Goal: Check status: Check status

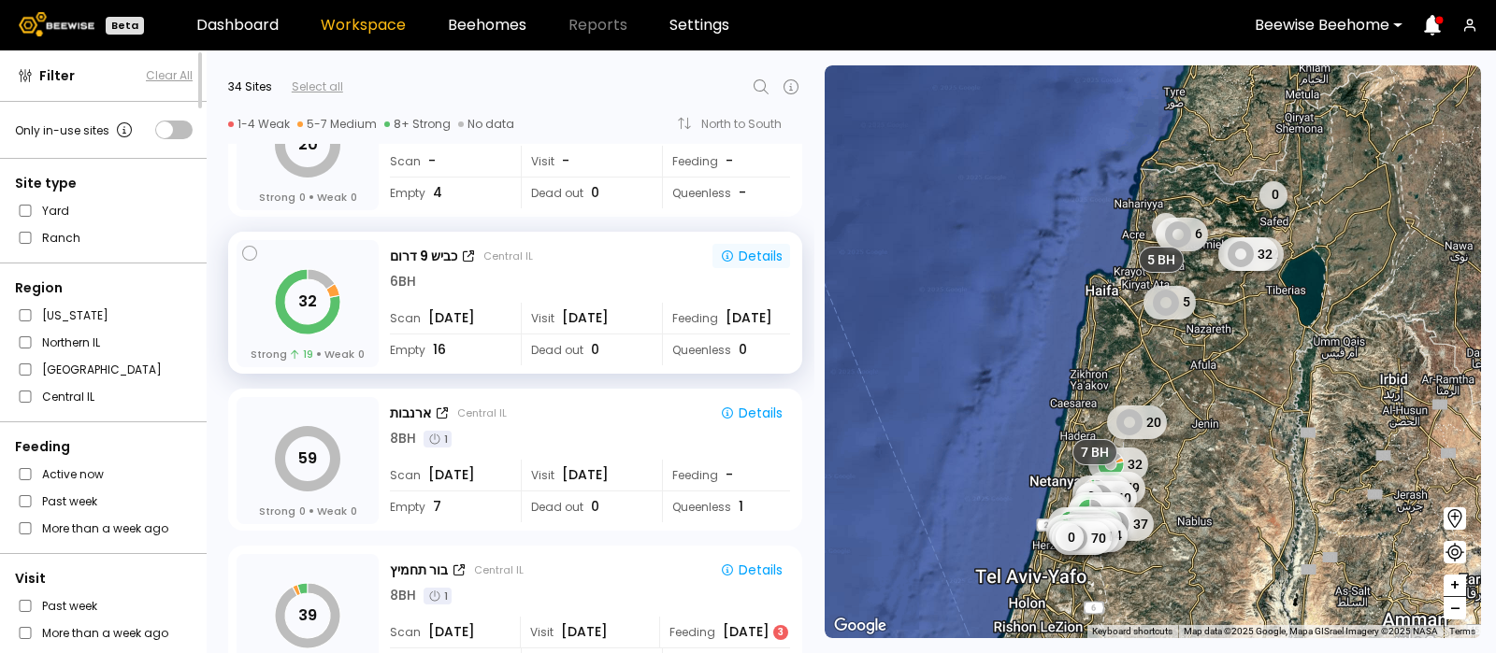
scroll to position [1024, 0]
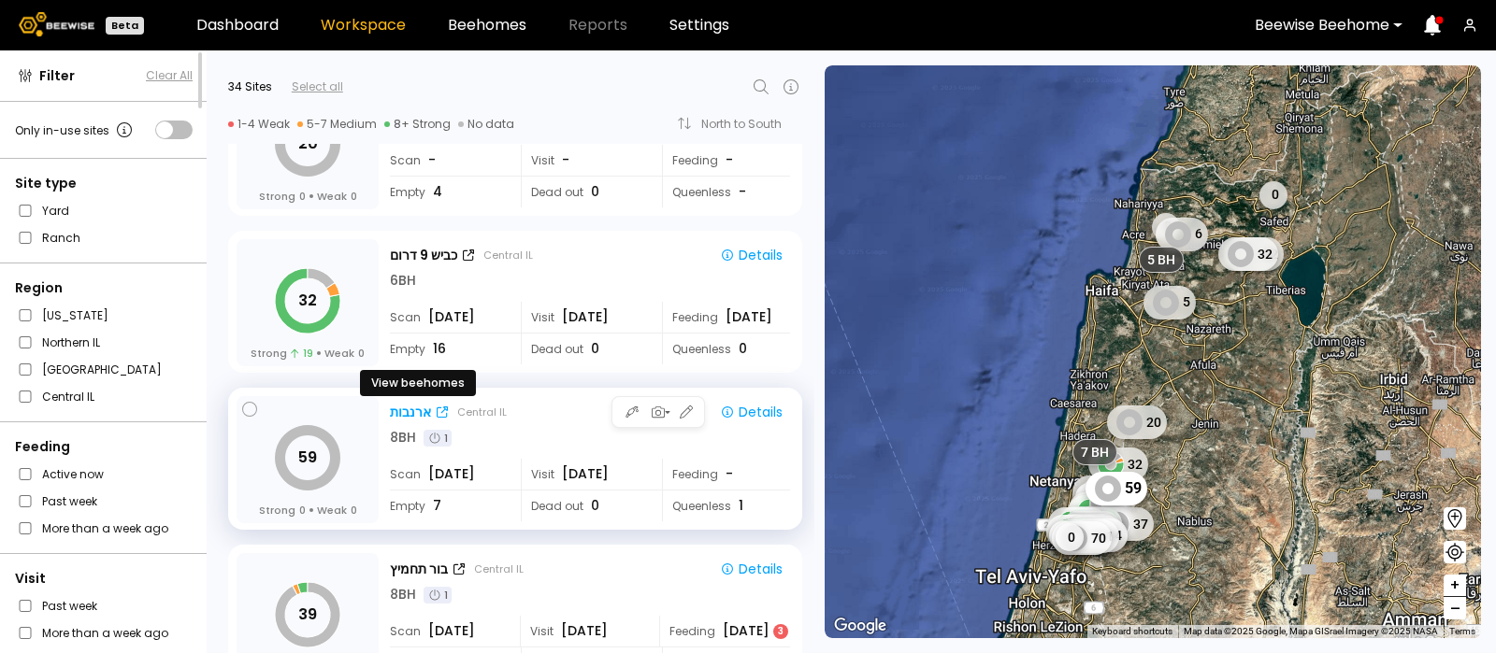
click at [407, 407] on div "ארנבות" at bounding box center [410, 413] width 41 height 20
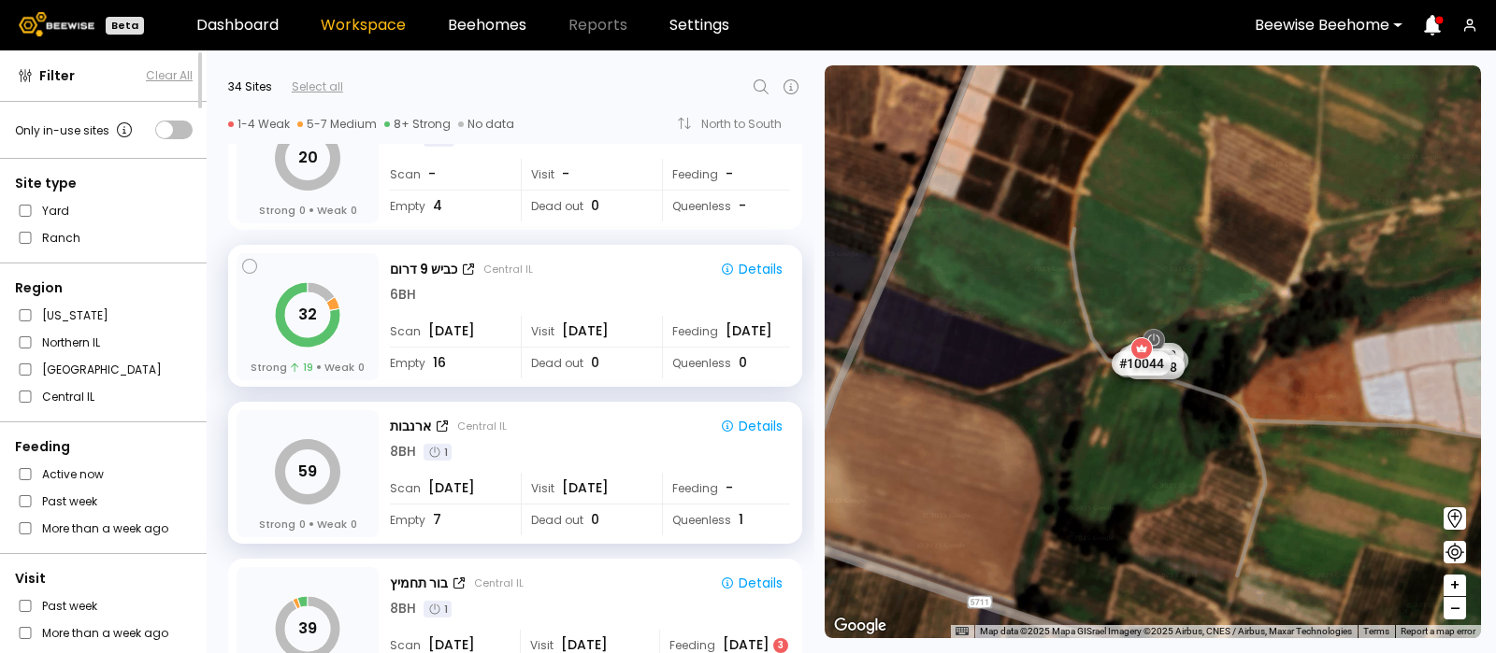
scroll to position [1090, 0]
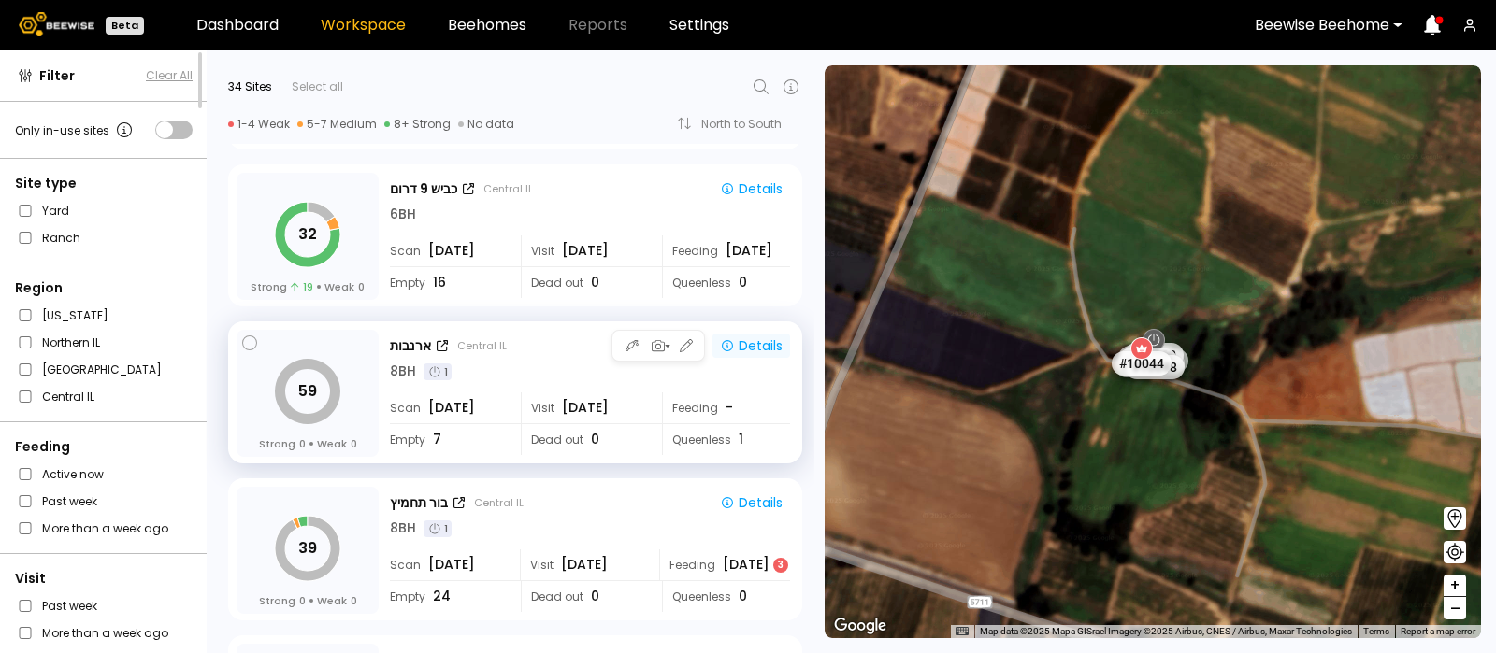
click at [767, 341] on div "Details" at bounding box center [751, 345] width 63 height 17
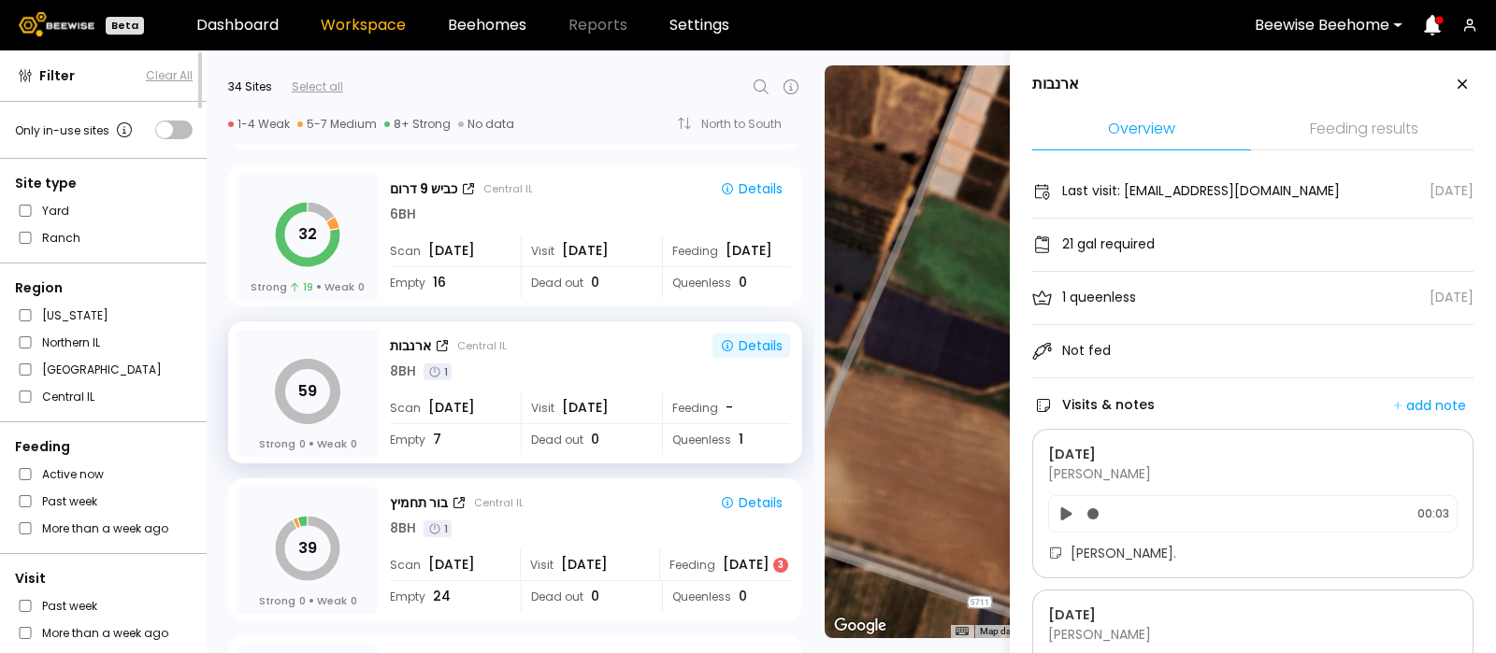
click at [1338, 120] on li "Feeding results" at bounding box center [1363, 130] width 219 height 40
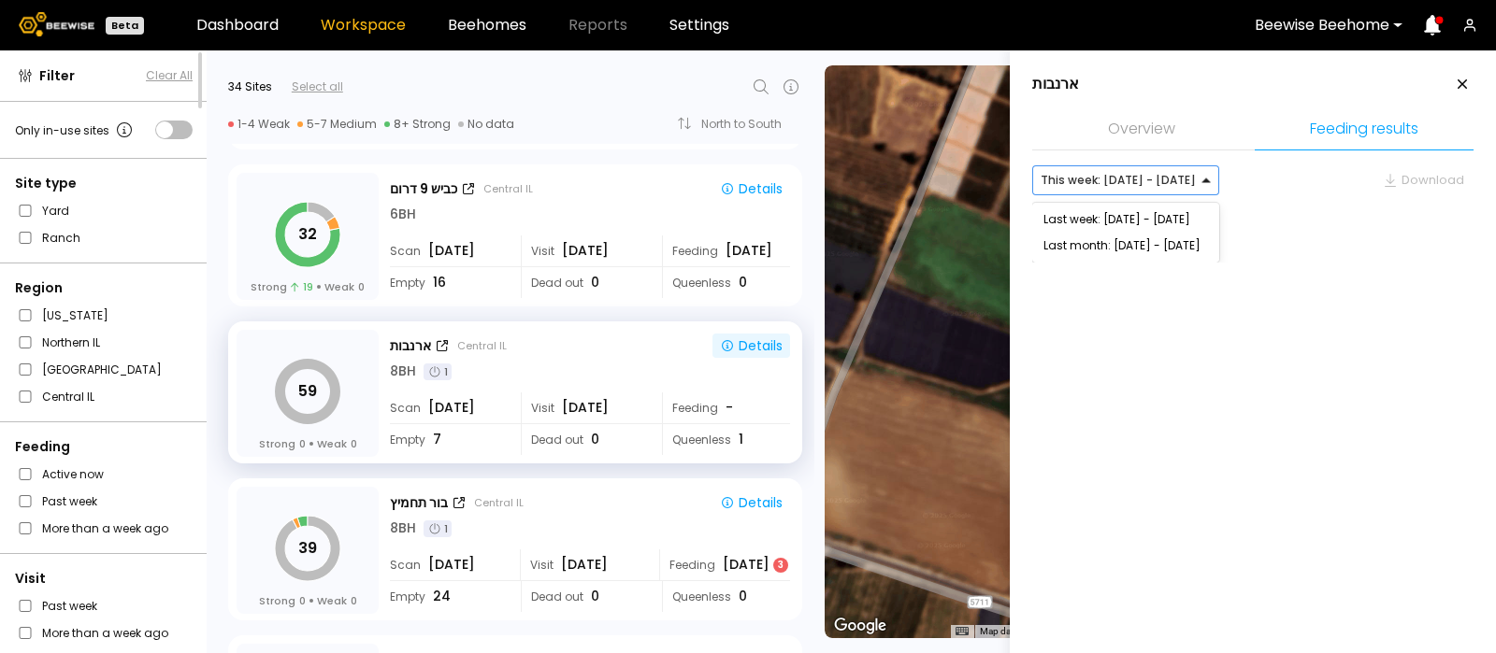
click at [1211, 176] on div at bounding box center [1218, 180] width 15 height 28
click at [1164, 215] on div "Last week: [DATE] - [DATE]" at bounding box center [1125, 219] width 165 height 11
click at [1211, 177] on div at bounding box center [1218, 180] width 15 height 28
click at [1161, 242] on div "Last month: [DATE] - [DATE]" at bounding box center [1125, 245] width 165 height 11
click at [1209, 174] on div "Last month: [DATE] - [DATE]" at bounding box center [1130, 180] width 197 height 30
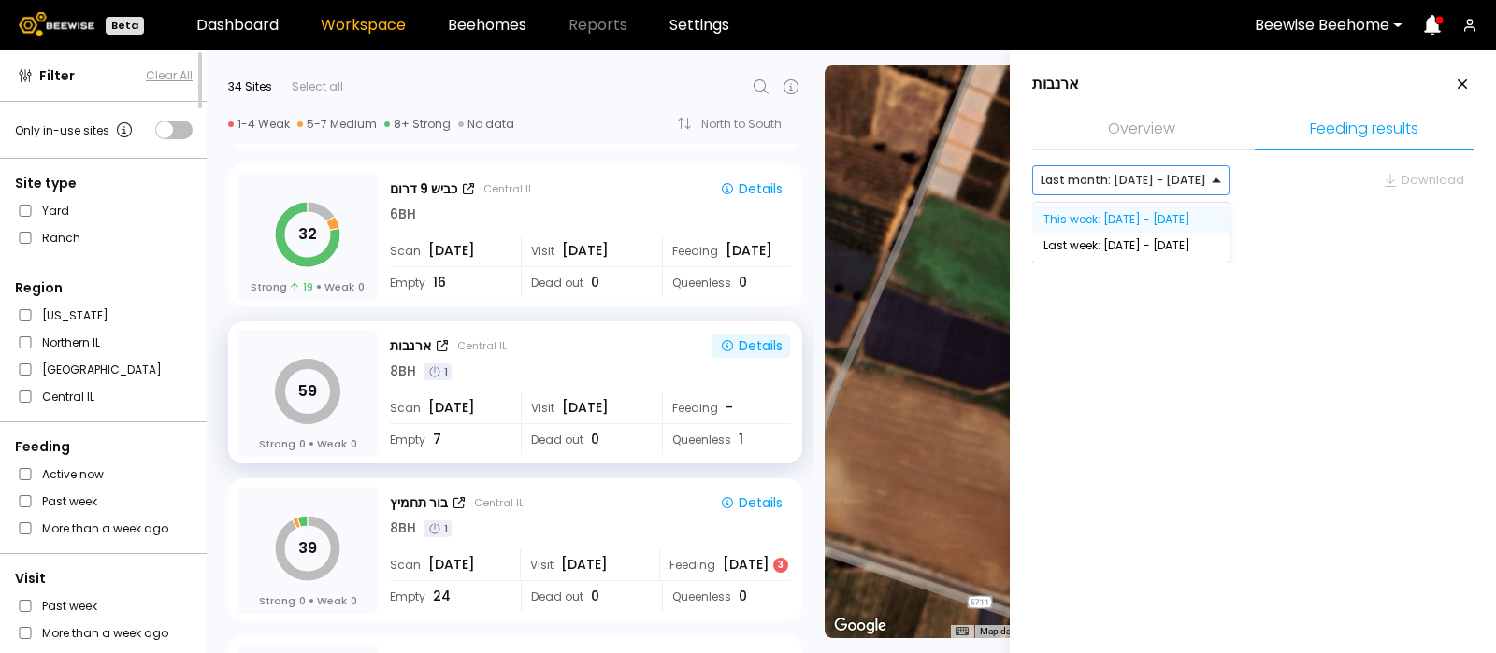
click at [1165, 214] on div "This week: [DATE] - [DATE]" at bounding box center [1130, 219] width 175 height 11
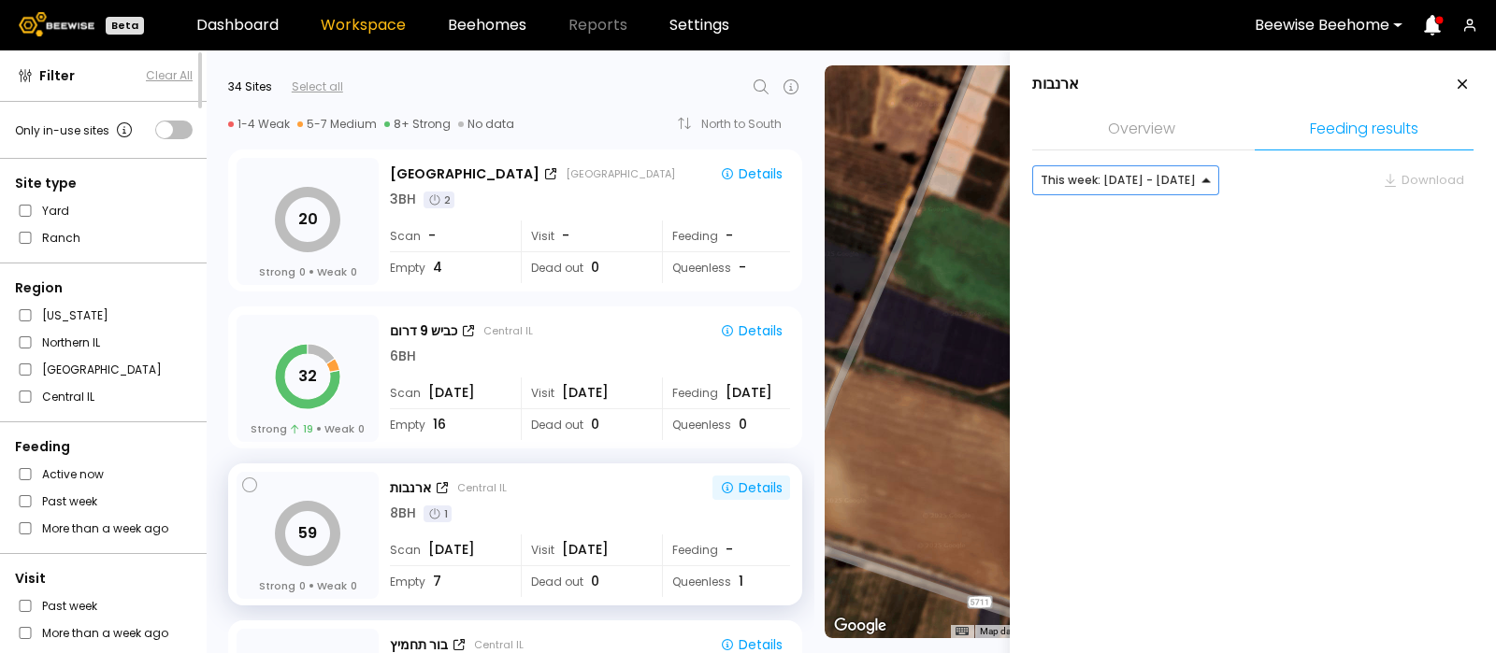
scroll to position [948, 0]
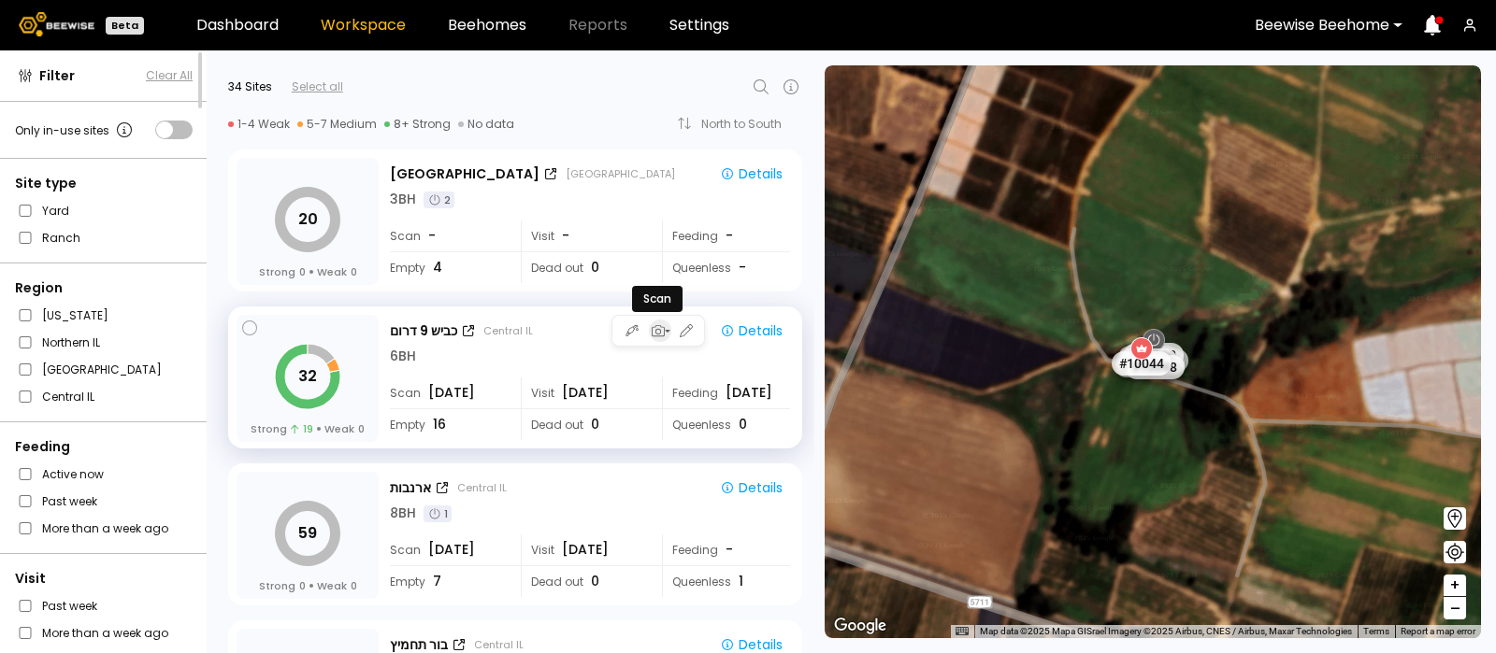
click at [659, 331] on icon "button" at bounding box center [657, 331] width 17 height 17
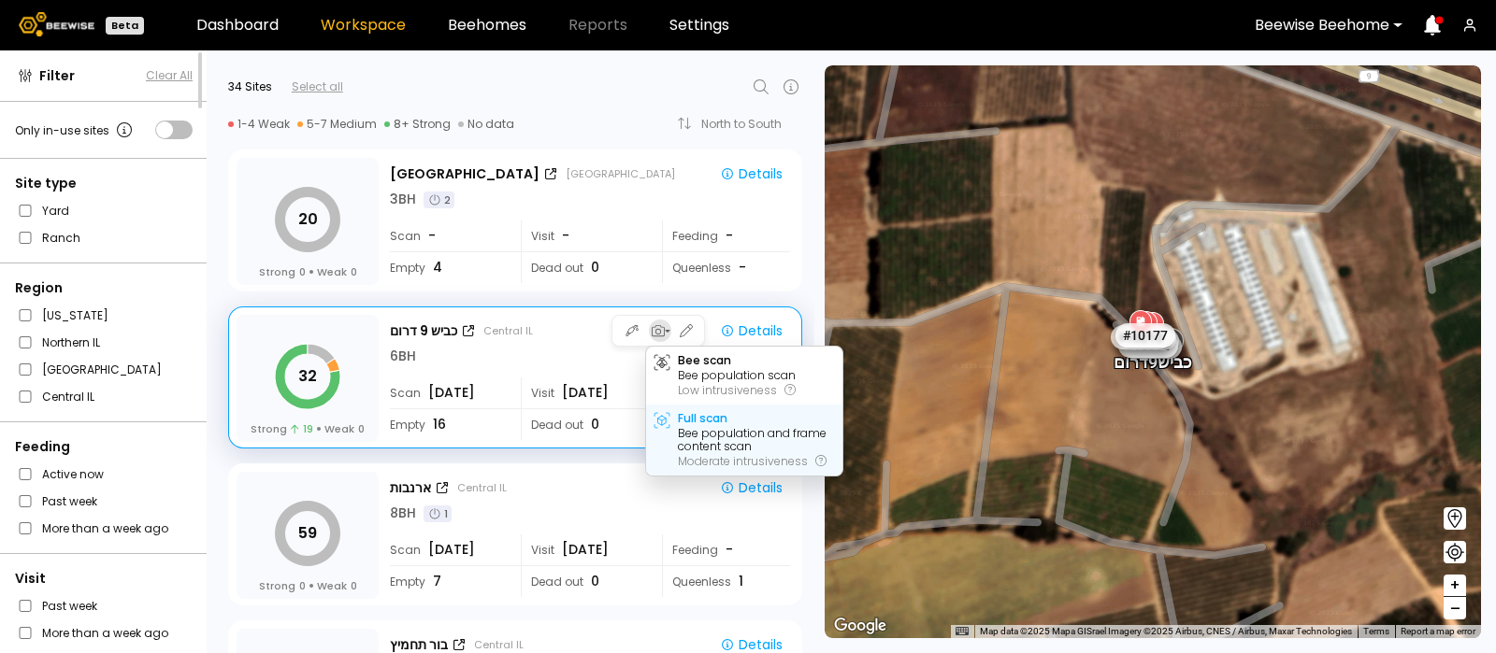
click at [710, 418] on div "Full scan" at bounding box center [703, 418] width 50 height 13
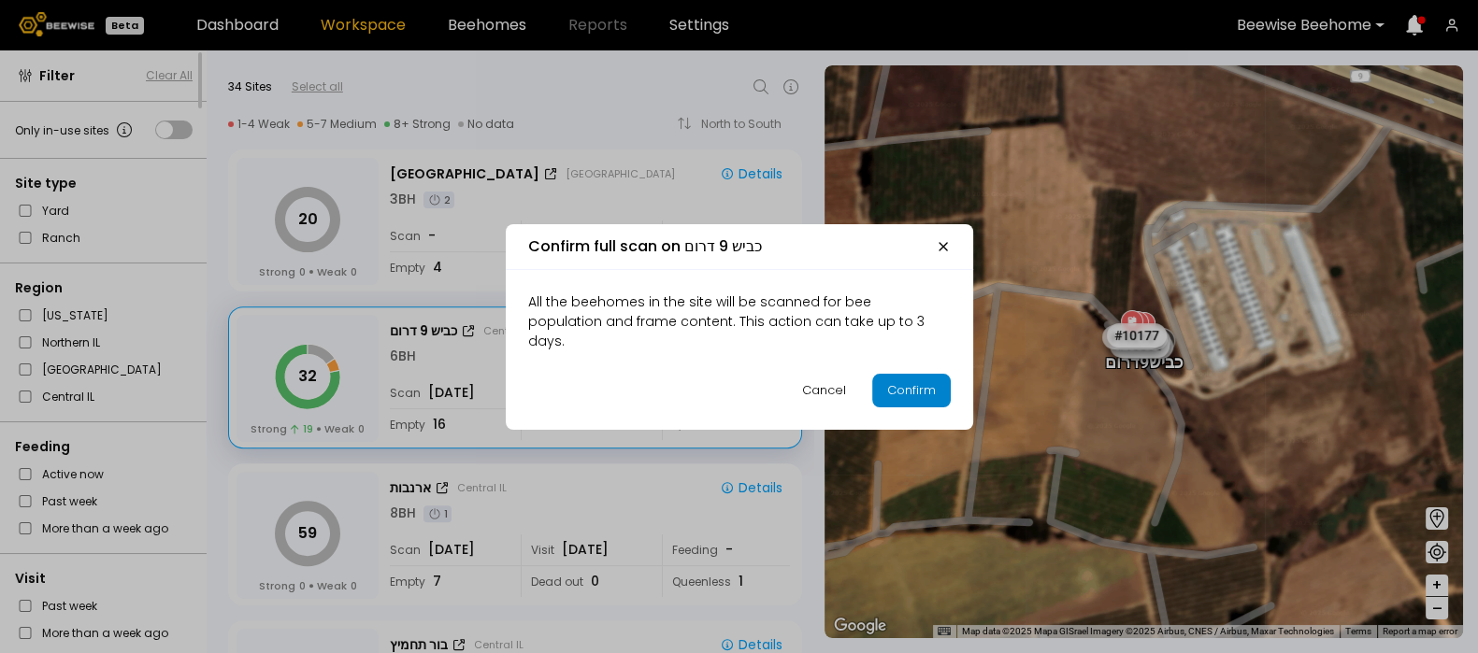
click at [902, 381] on div "Confirm" at bounding box center [911, 390] width 49 height 19
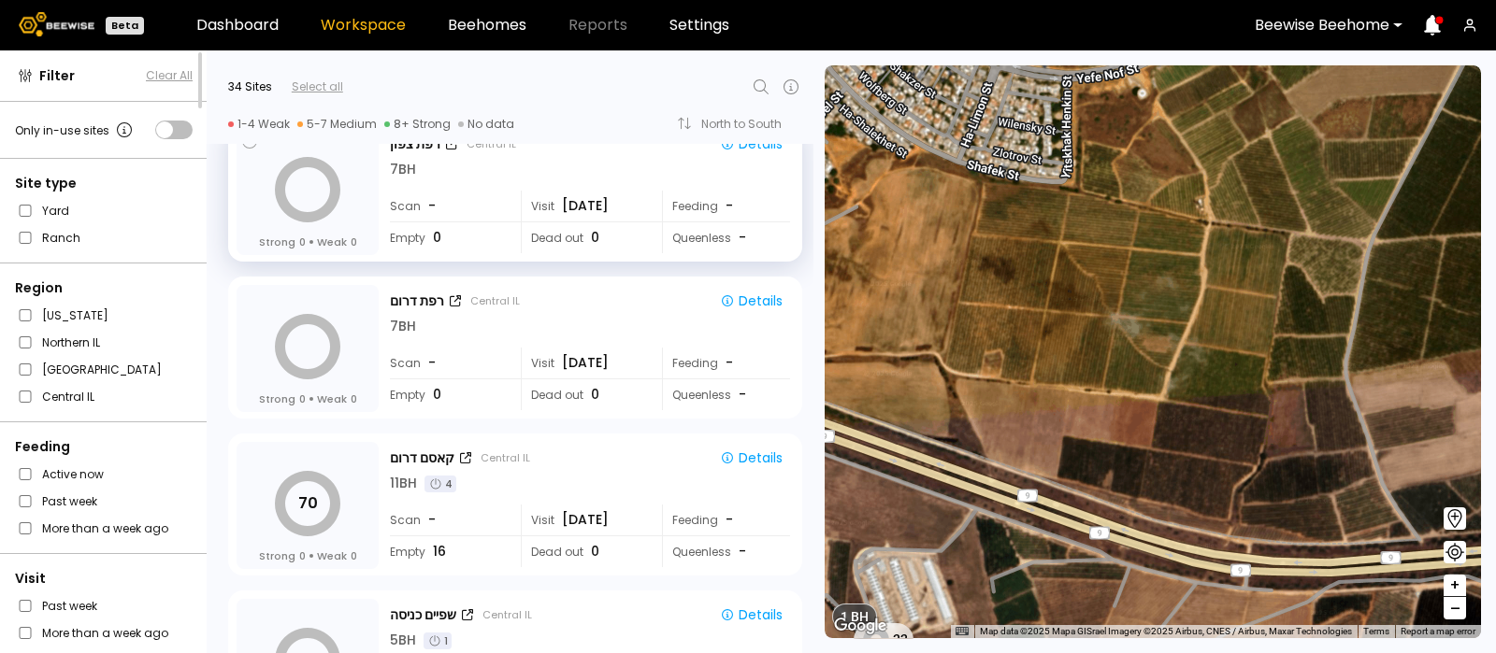
scroll to position [4845, 0]
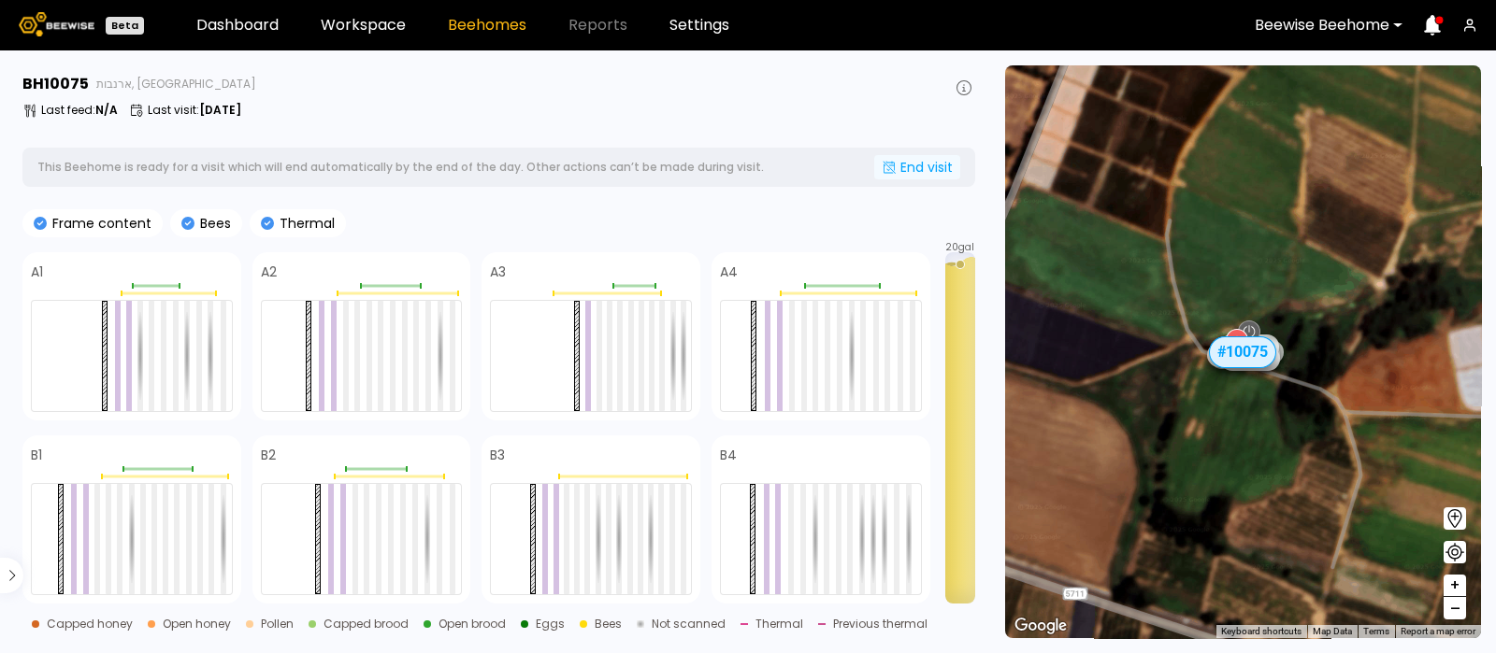
click at [921, 162] on div "End visit" at bounding box center [917, 167] width 86 height 24
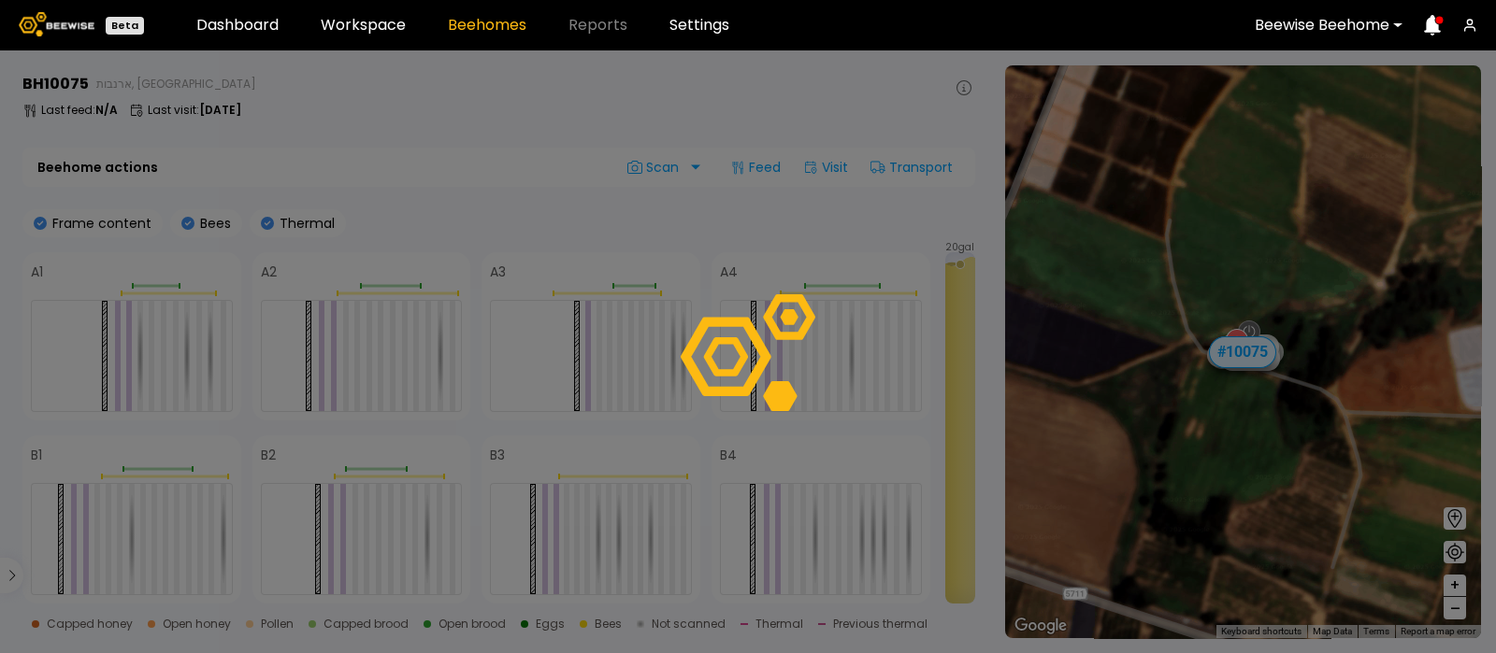
click at [913, 157] on div at bounding box center [748, 351] width 1496 height 603
